Goal: Information Seeking & Learning: Stay updated

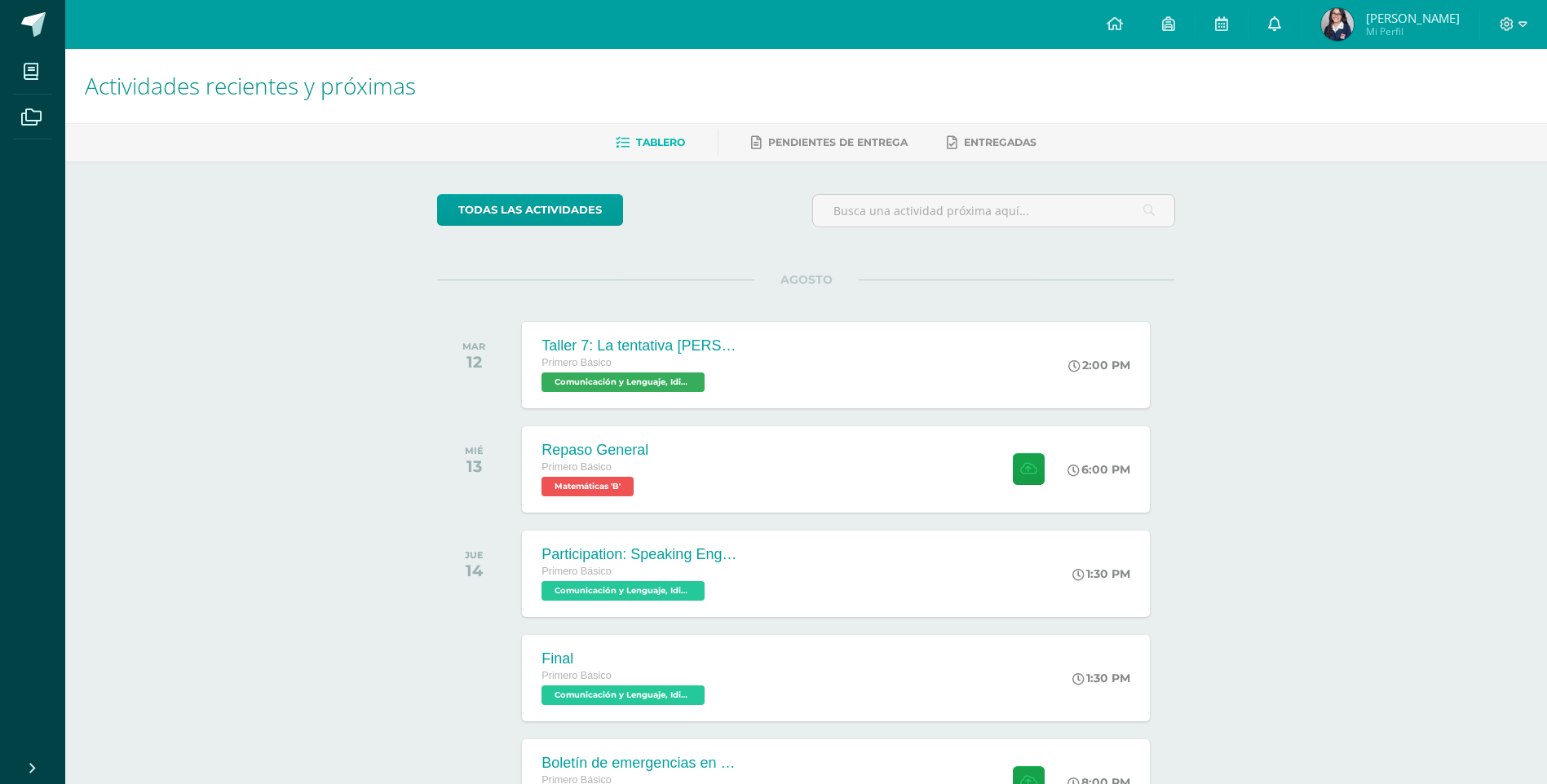
click at [1264, 18] on link at bounding box center [1274, 25] width 52 height 49
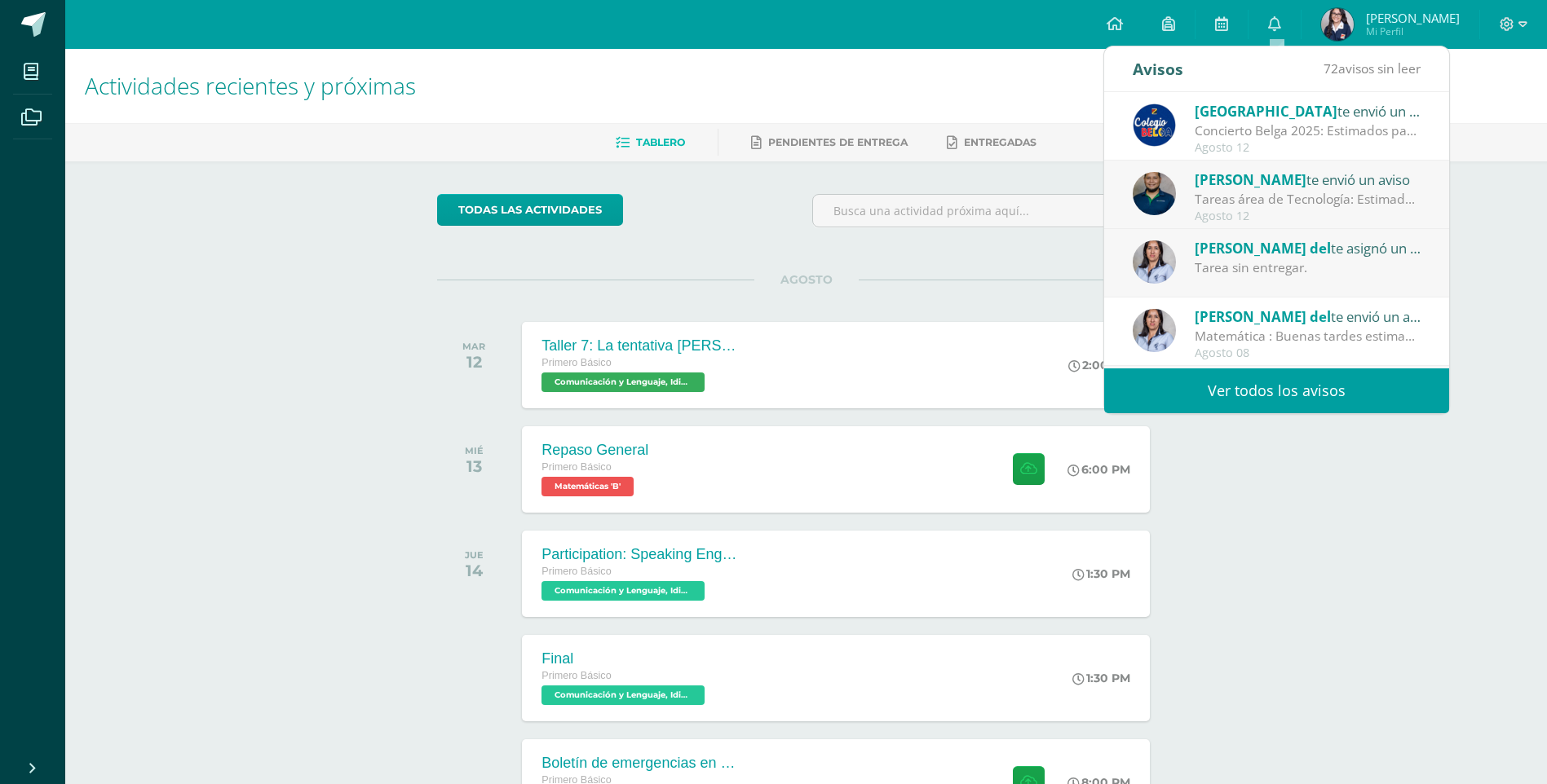
click at [1251, 140] on div "Concierto Belga 2025: Estimados padres y madres de familia: Les saludamos cordi…" at bounding box center [1309, 130] width 227 height 18
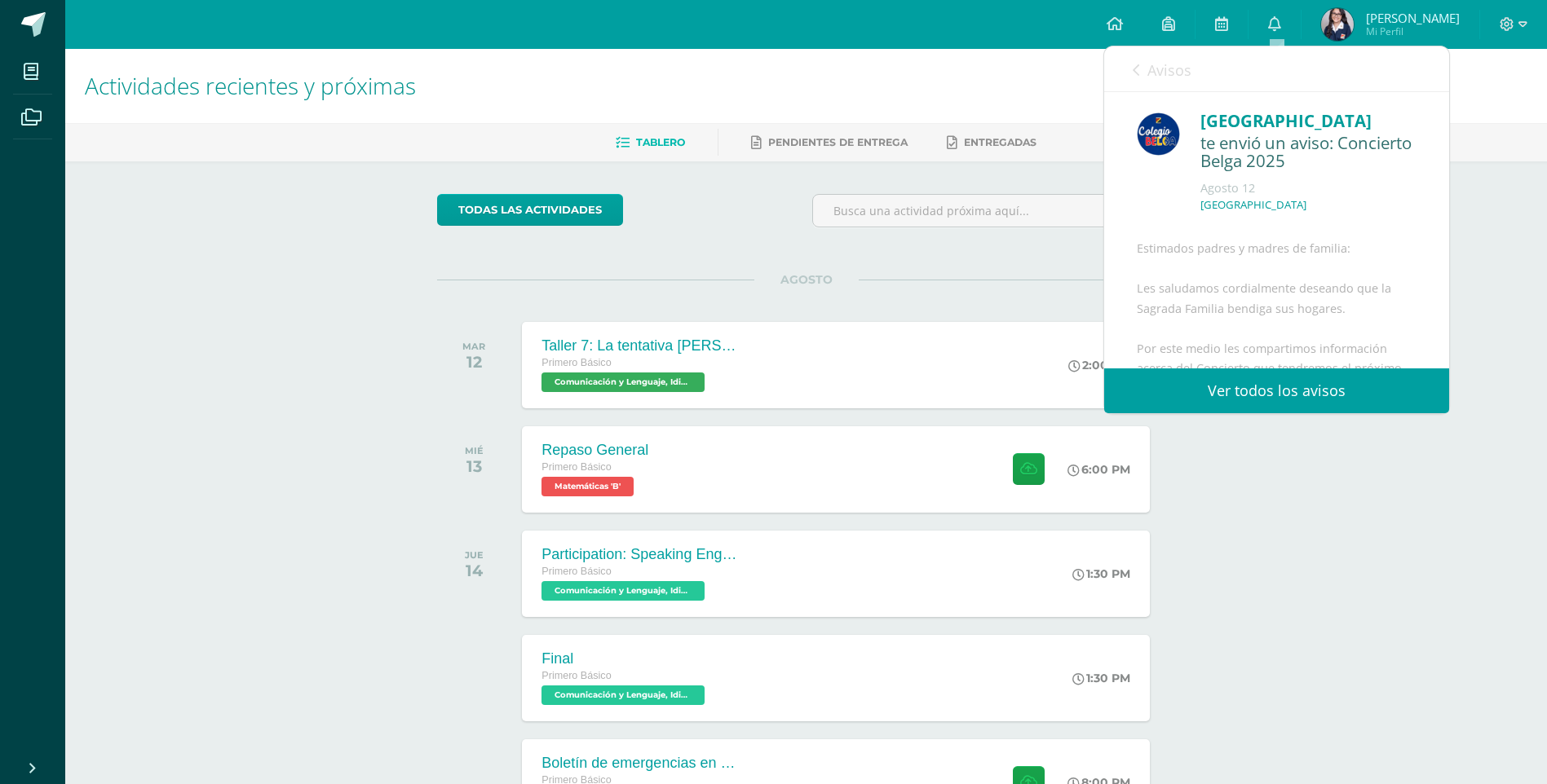
click at [1142, 73] on link "Avisos" at bounding box center [1162, 70] width 59 height 47
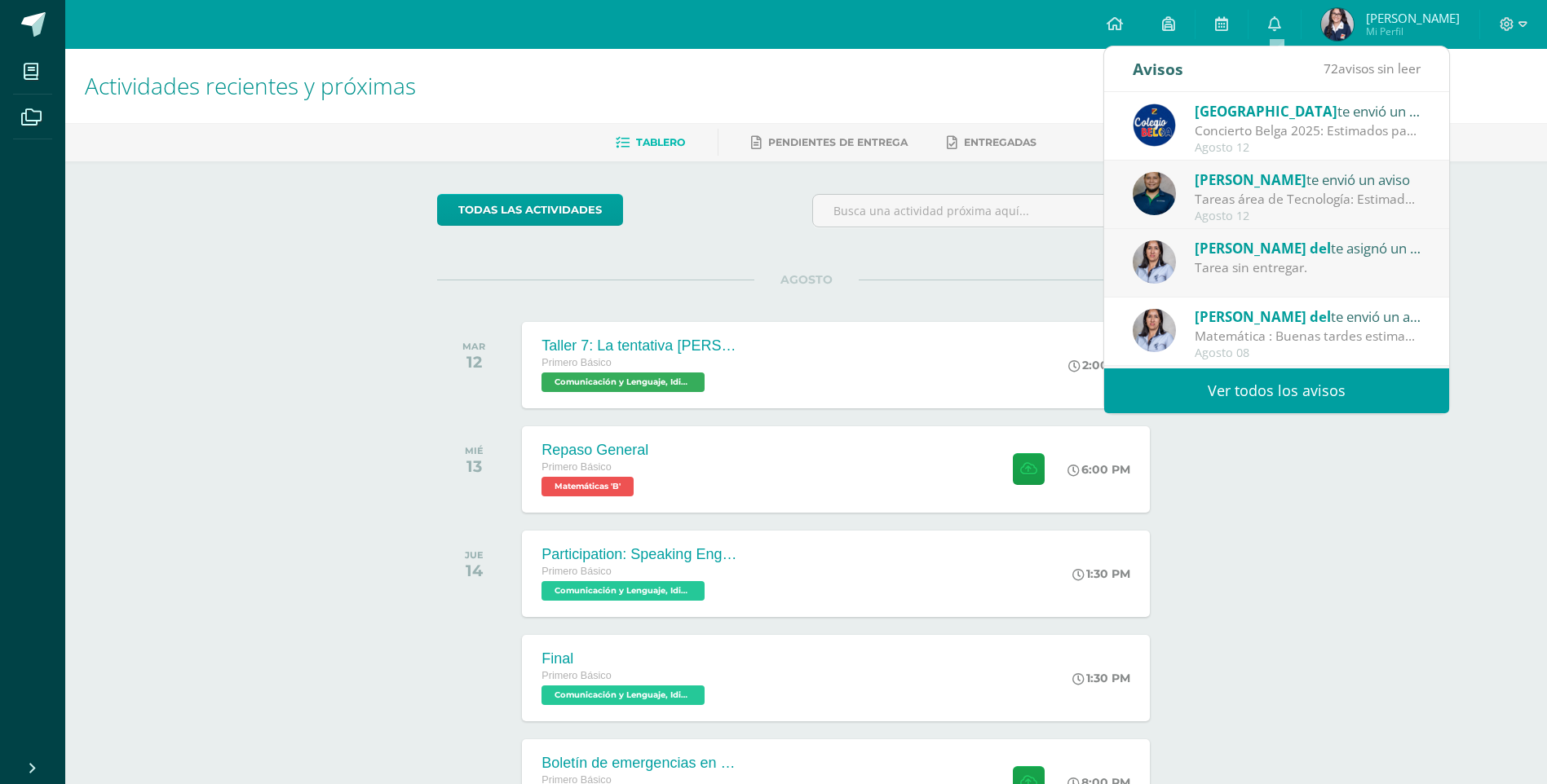
click at [1301, 203] on div "Tareas área de Tecnología: Estimados padres de familia: Reciban un cordial salu…" at bounding box center [1309, 199] width 227 height 18
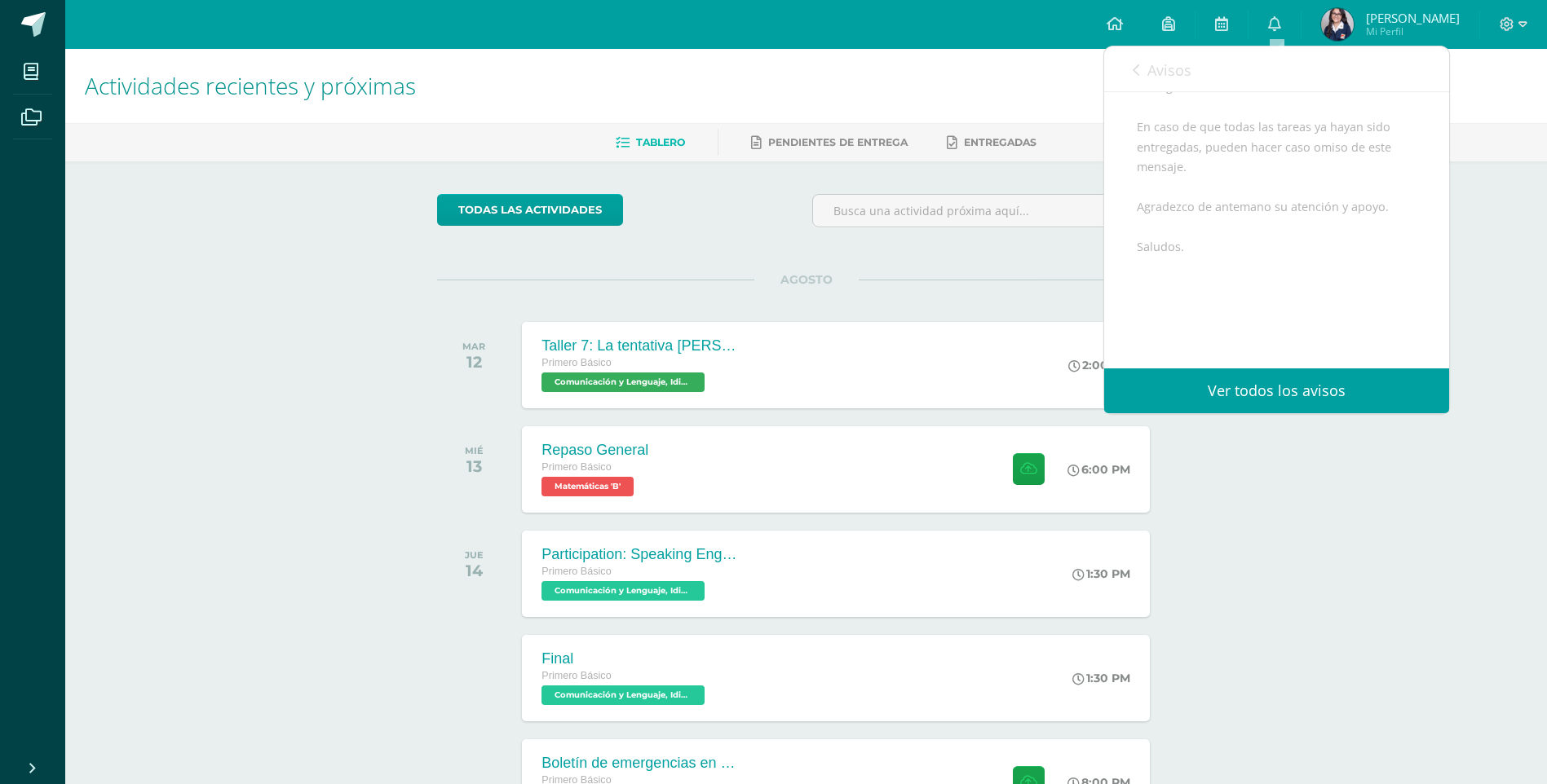
scroll to position [235, 0]
click at [1125, 77] on div "Avisos 71 avisos sin leer Avisos" at bounding box center [1277, 70] width 345 height 46
drag, startPoint x: 1133, startPoint y: 74, endPoint x: 1157, endPoint y: 117, distance: 49.2
click at [1134, 74] on icon at bounding box center [1135, 70] width 6 height 13
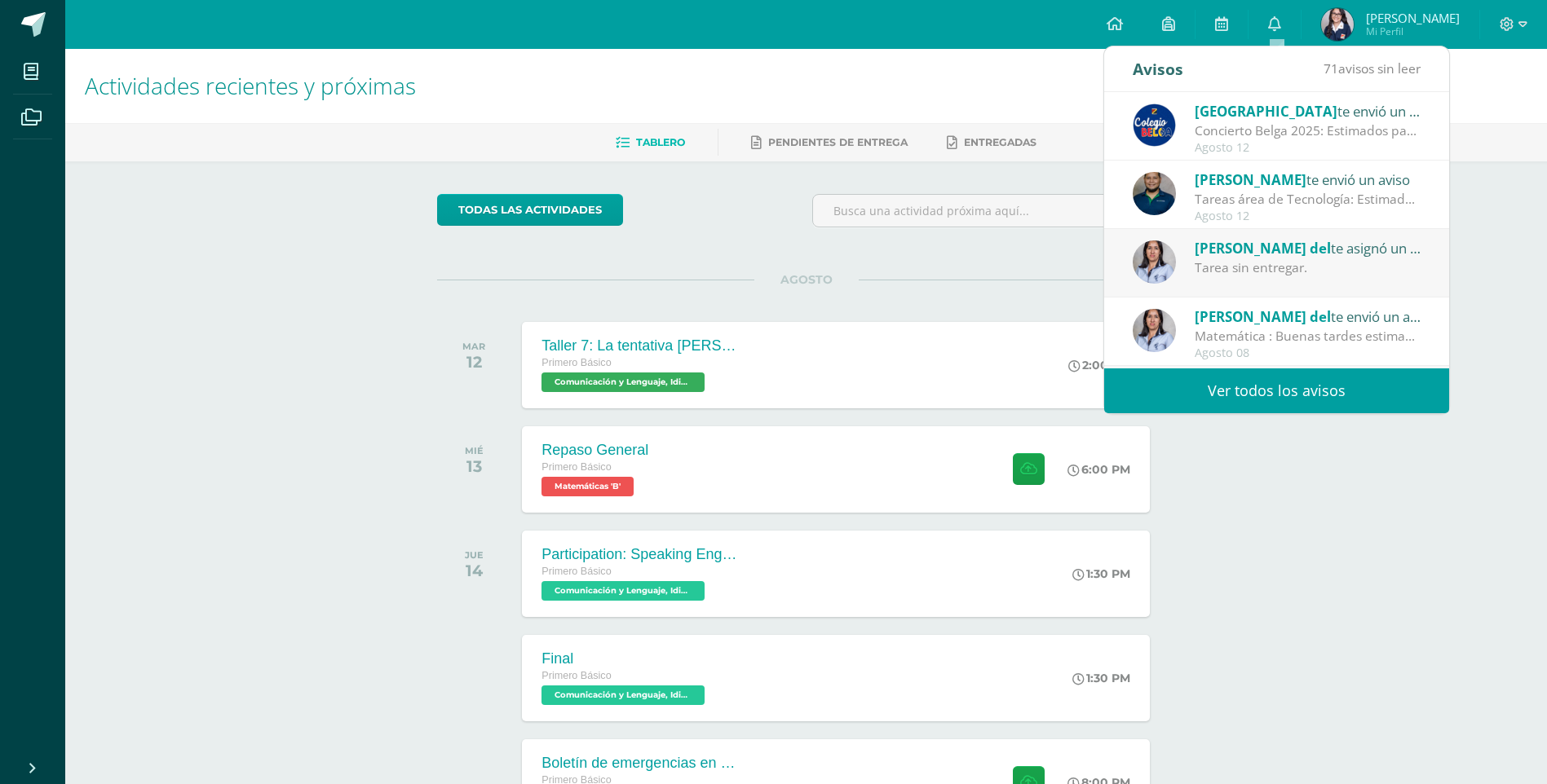
click at [1243, 158] on div "Colegio Belga te envió un aviso Concierto Belga 2025: Estimados padres y madres…" at bounding box center [1277, 127] width 345 height 69
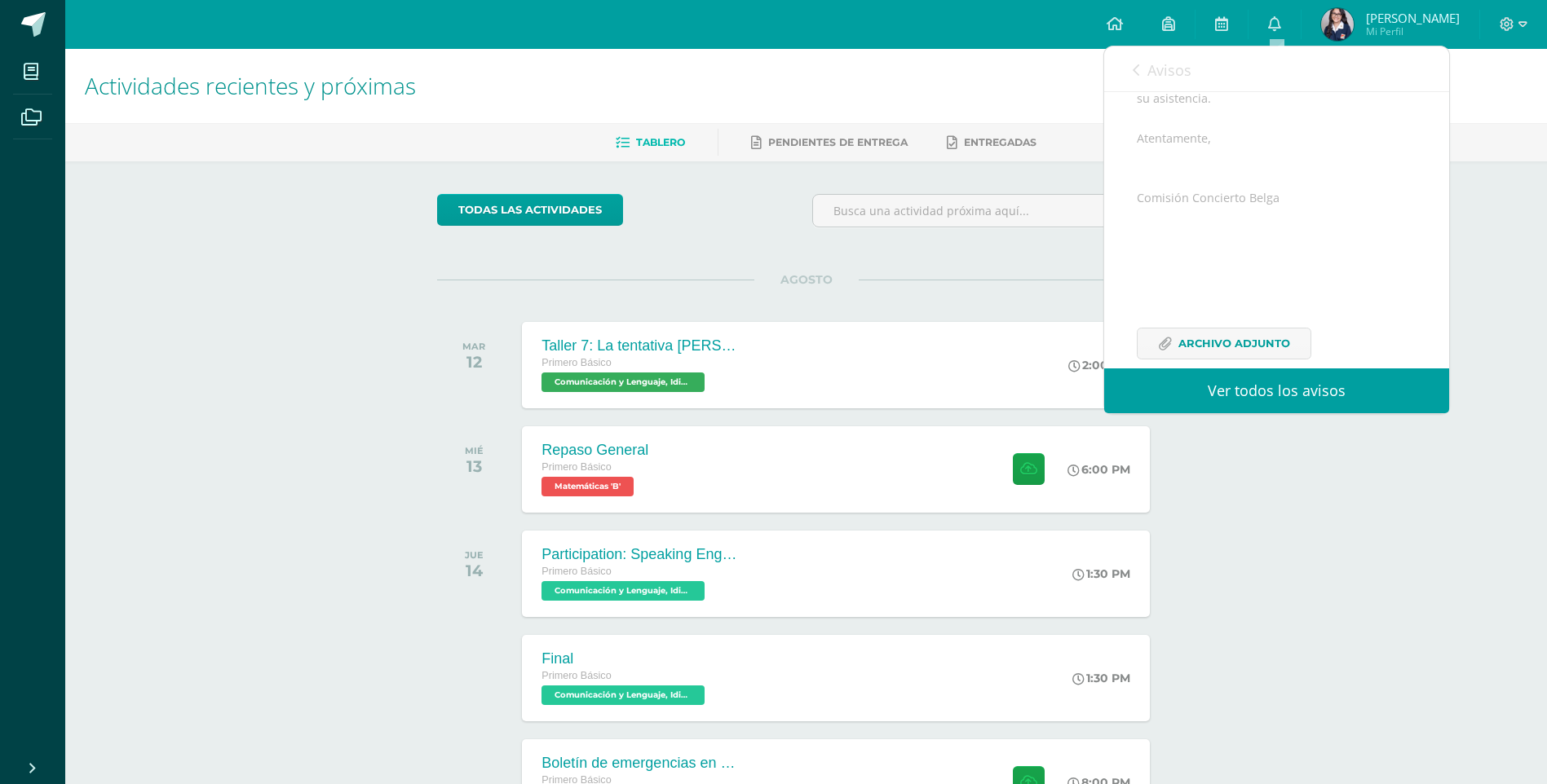
scroll to position [398, 0]
click at [1211, 300] on link "Archivo Adjunto" at bounding box center [1224, 316] width 174 height 32
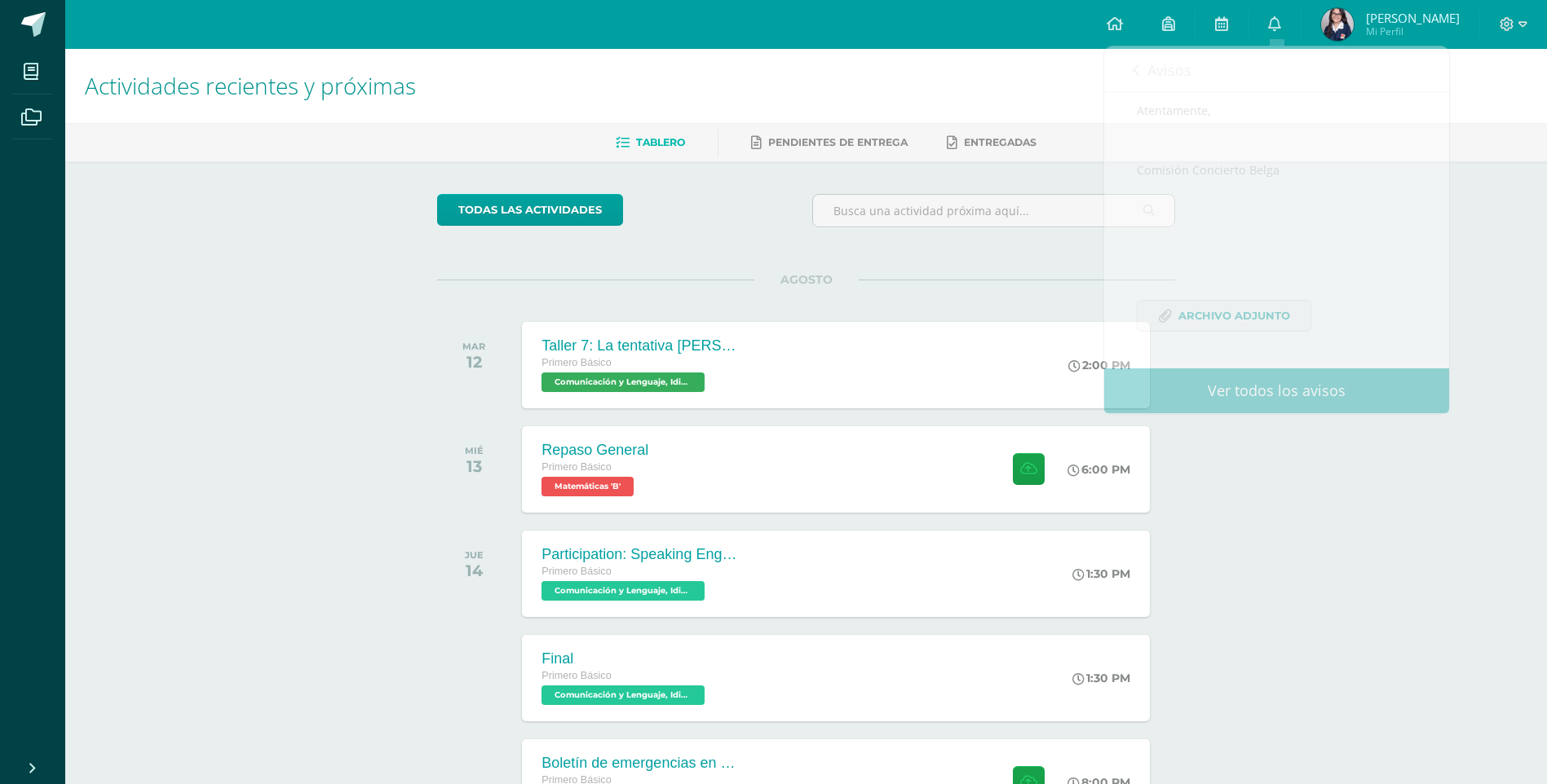
click at [1435, 25] on span "[PERSON_NAME]" at bounding box center [1412, 18] width 94 height 17
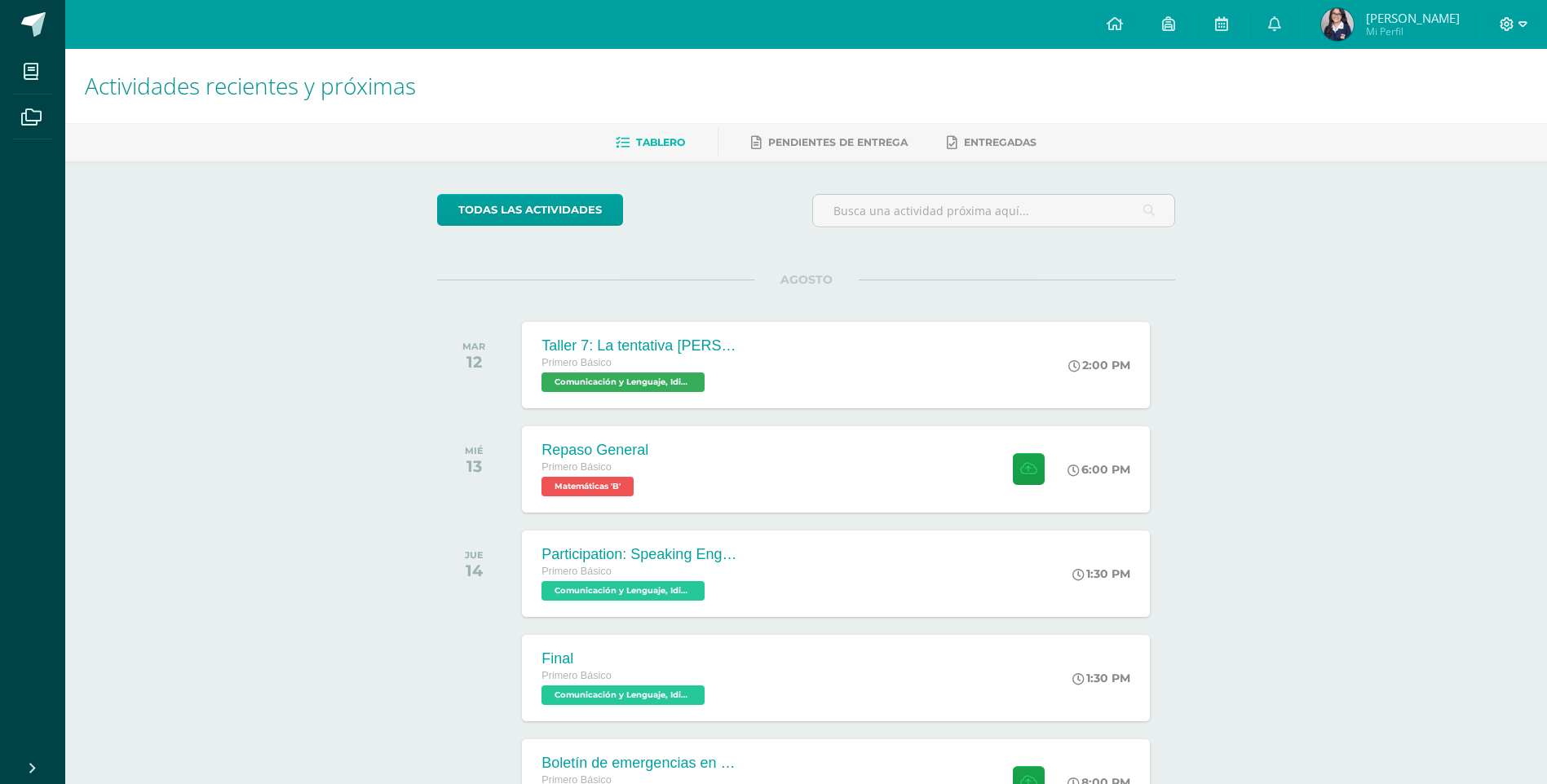
click at [1509, 26] on icon at bounding box center [1507, 24] width 15 height 15
click at [1492, 116] on span "Cerrar sesión" at bounding box center [1471, 112] width 73 height 16
